Goal: Information Seeking & Learning: Learn about a topic

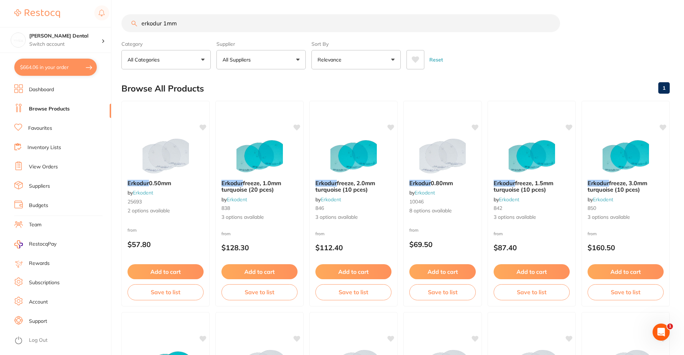
drag, startPoint x: 111, startPoint y: 16, endPoint x: 52, endPoint y: 13, distance: 59.1
click at [52, 13] on div "$664.06 [PERSON_NAME] Dental Switch account [PERSON_NAME] Dental $664.06 in you…" at bounding box center [342, 177] width 684 height 355
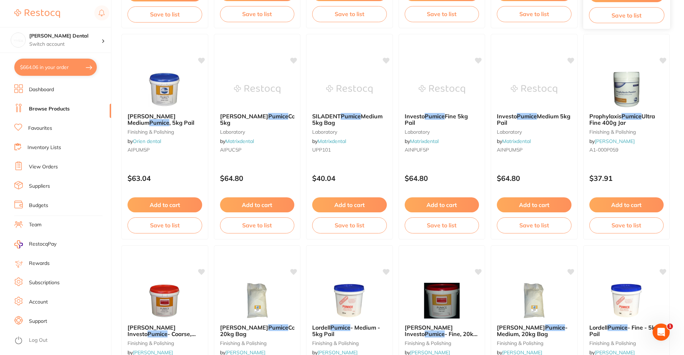
scroll to position [286, 0]
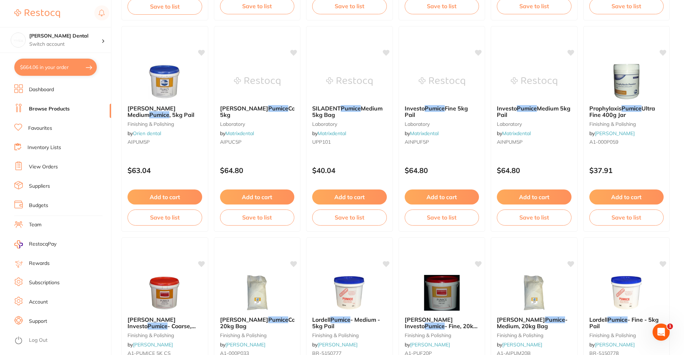
click at [628, 102] on div "Prophylaxis Pumice Ultra Fine 400g Jar finishing & polishing by [PERSON_NAME] A…" at bounding box center [627, 126] width 86 height 54
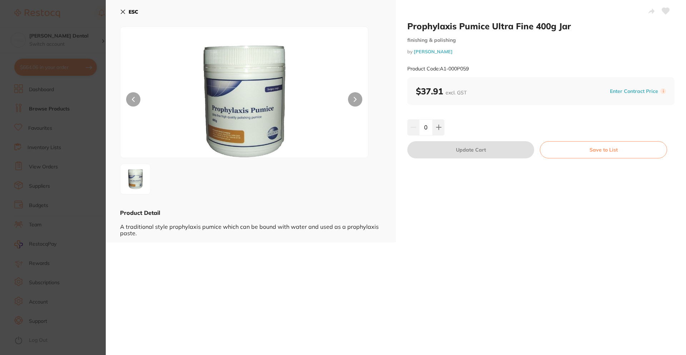
click at [351, 102] on button at bounding box center [355, 99] width 14 height 14
click at [133, 15] on b "ESC" at bounding box center [134, 12] width 10 height 6
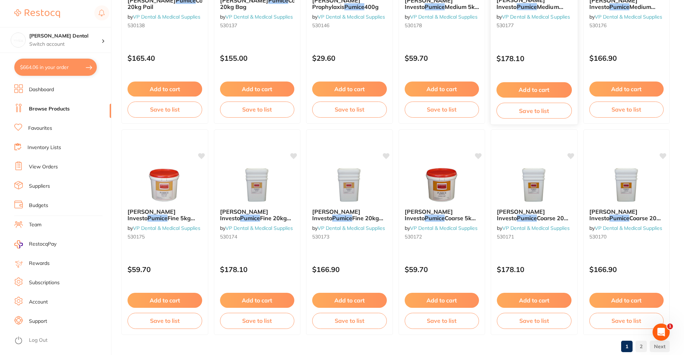
scroll to position [1678, 0]
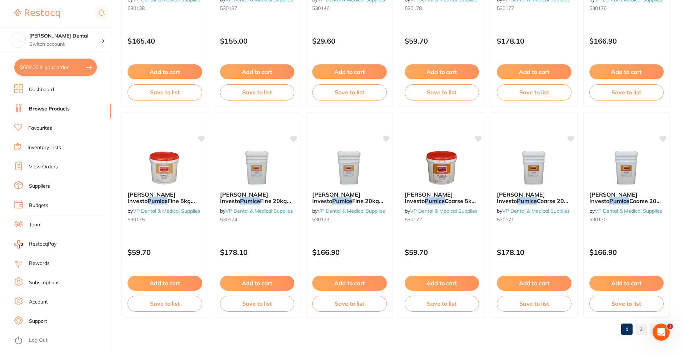
click at [642, 328] on link "2" at bounding box center [641, 329] width 11 height 14
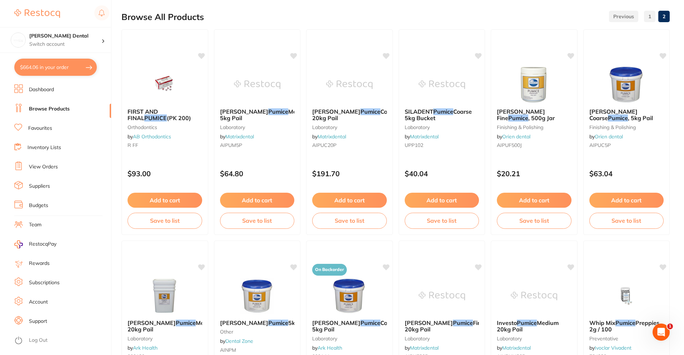
scroll to position [0, 0]
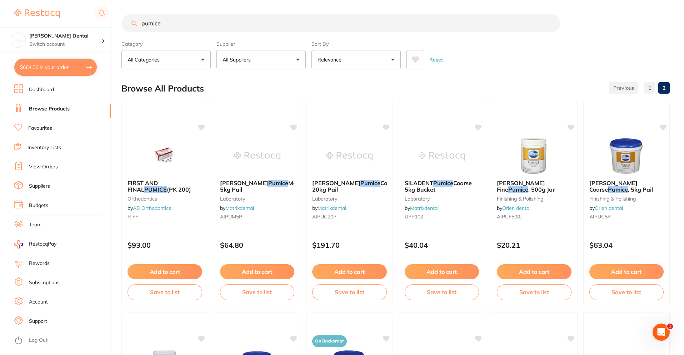
click at [176, 27] on input "pumice" at bounding box center [340, 23] width 439 height 18
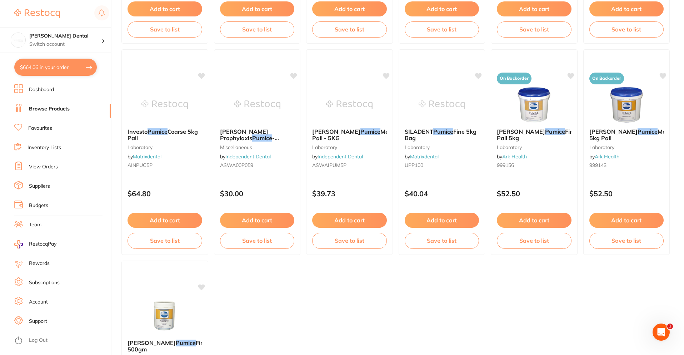
scroll to position [833, 0]
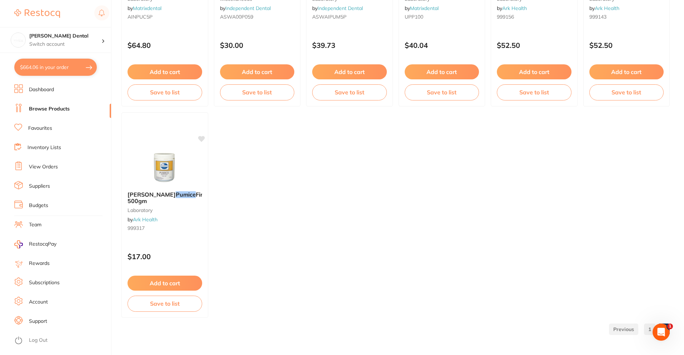
click at [646, 326] on link "1" at bounding box center [649, 329] width 11 height 14
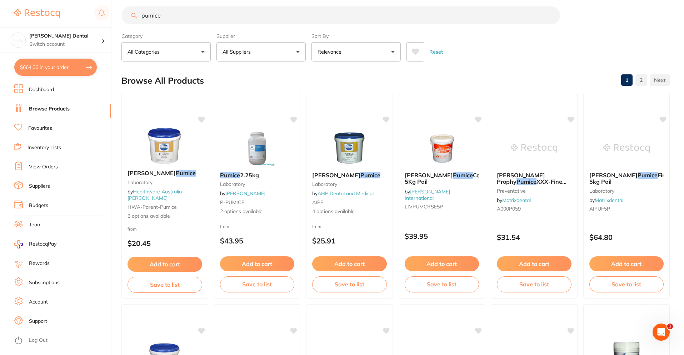
scroll to position [0, 0]
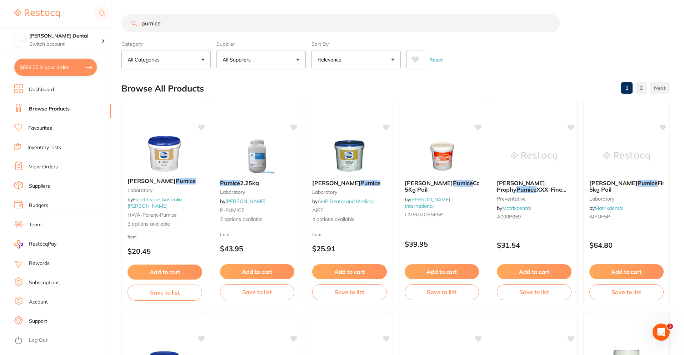
drag, startPoint x: 170, startPoint y: 27, endPoint x: 24, endPoint y: 21, distance: 147.0
click at [24, 21] on div "$664.06 [PERSON_NAME] Dental Switch account [PERSON_NAME] Dental $664.06 in you…" at bounding box center [342, 177] width 684 height 355
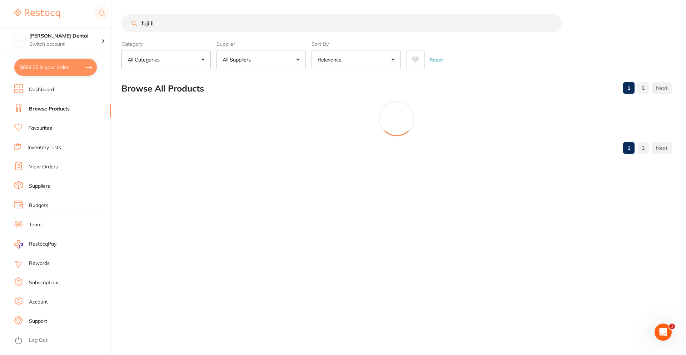
type input "fuji II"
